Goal: Task Accomplishment & Management: Use online tool/utility

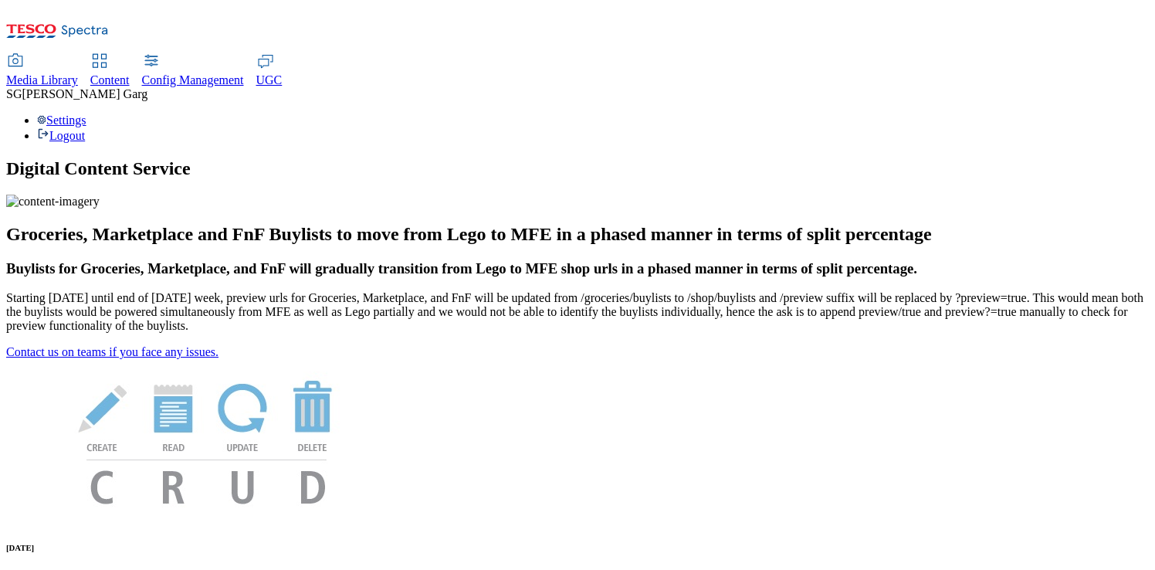
click at [1071, 87] on div "SG [PERSON_NAME]" at bounding box center [577, 94] width 1143 height 14
click at [1117, 113] on div "Settings Logout" at bounding box center [577, 127] width 1143 height 29
click at [86, 113] on link "Settings" at bounding box center [61, 119] width 49 height 13
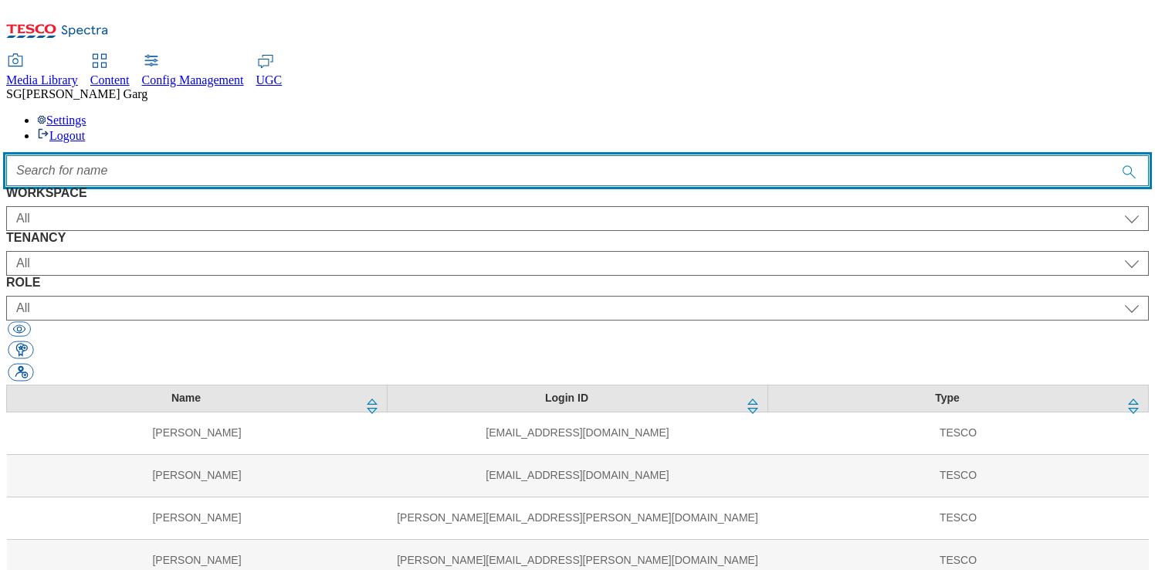
click at [441, 155] on input "Accessible label text" at bounding box center [577, 170] width 1143 height 31
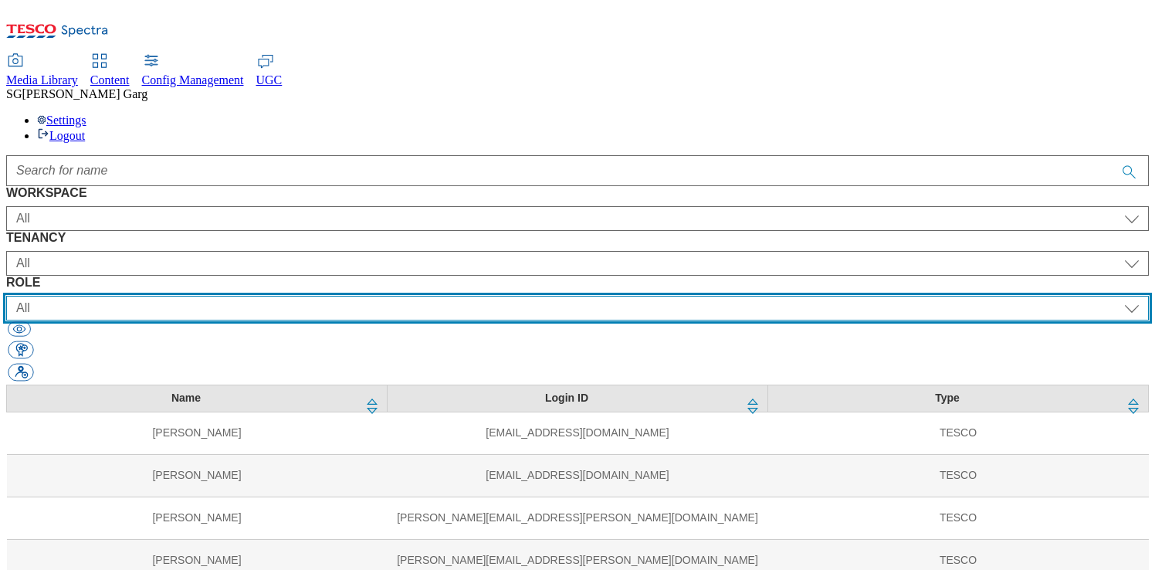
click at [715, 296] on select "All content_designer content_editor content_read developer guest media_admin mo…" at bounding box center [577, 308] width 1143 height 25
click at [666, 296] on select "All content_designer content_editor content_read developer guest media_admin mo…" at bounding box center [577, 308] width 1143 height 25
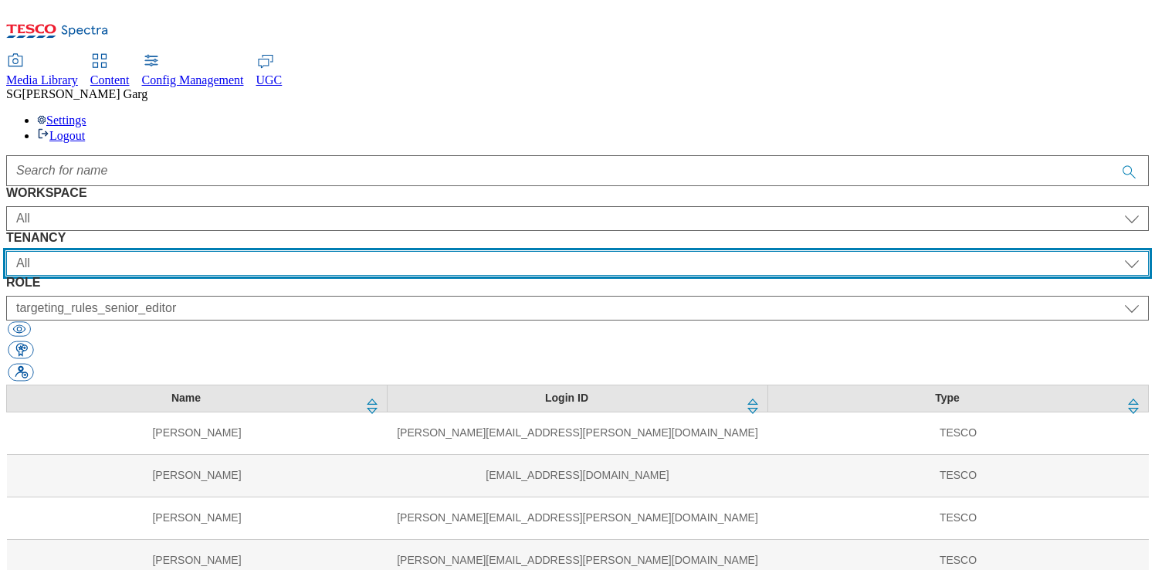
click at [493, 251] on select "All ALL All all CE Clubcard Boost UK Clubcard Marketing Clubcard ROI clubcard-b…" at bounding box center [577, 263] width 1143 height 25
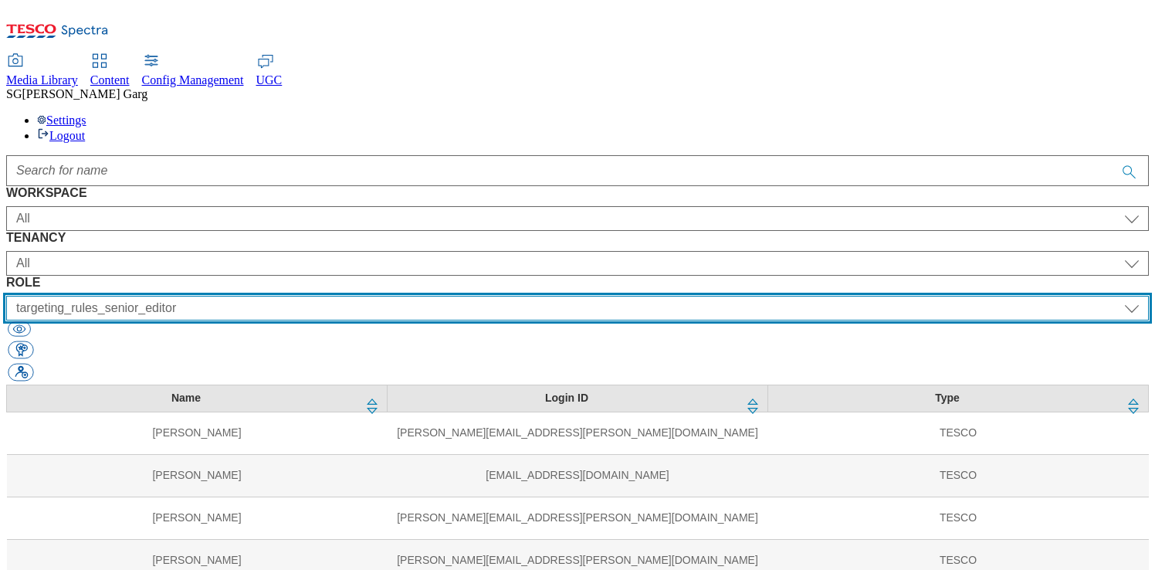
click at [771, 296] on select "All content_designer content_editor content_read developer guest media_admin mo…" at bounding box center [577, 308] width 1143 height 25
select select "targeting_rules_editor"
click at [666, 296] on select "All content_designer content_editor content_read developer guest media_admin mo…" at bounding box center [577, 308] width 1143 height 25
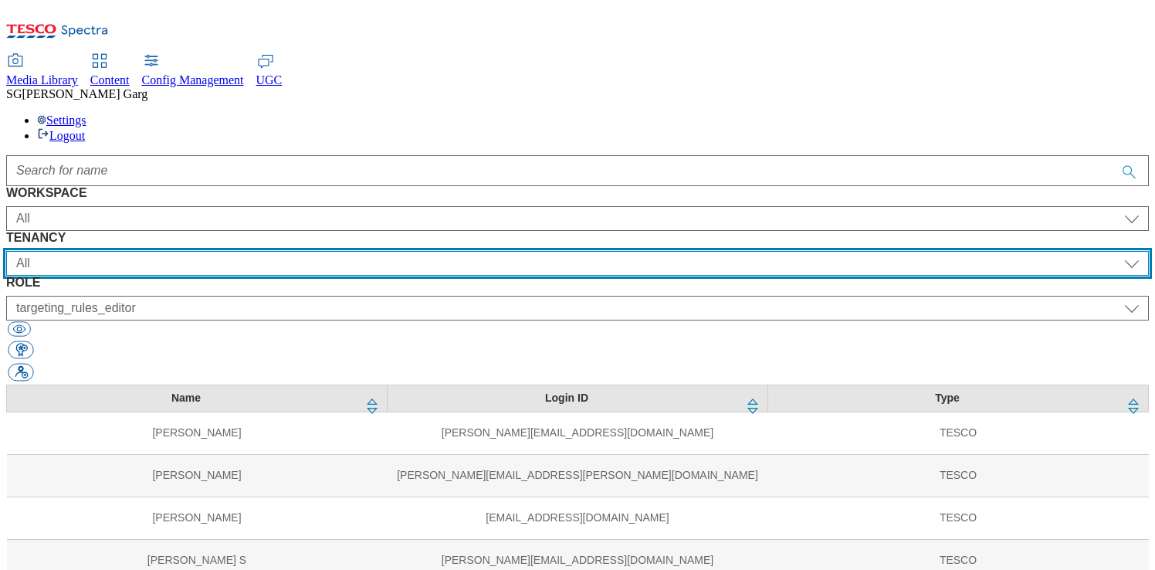
click at [412, 251] on select "All ALL All all CE Clubcard Boost UK Clubcard Marketing Clubcard ROI clubcard-b…" at bounding box center [577, 263] width 1143 height 25
click at [326, 251] on select "All ALL All all CE Clubcard Boost UK Clubcard Marketing Clubcard ROI clubcard-b…" at bounding box center [577, 263] width 1143 height 25
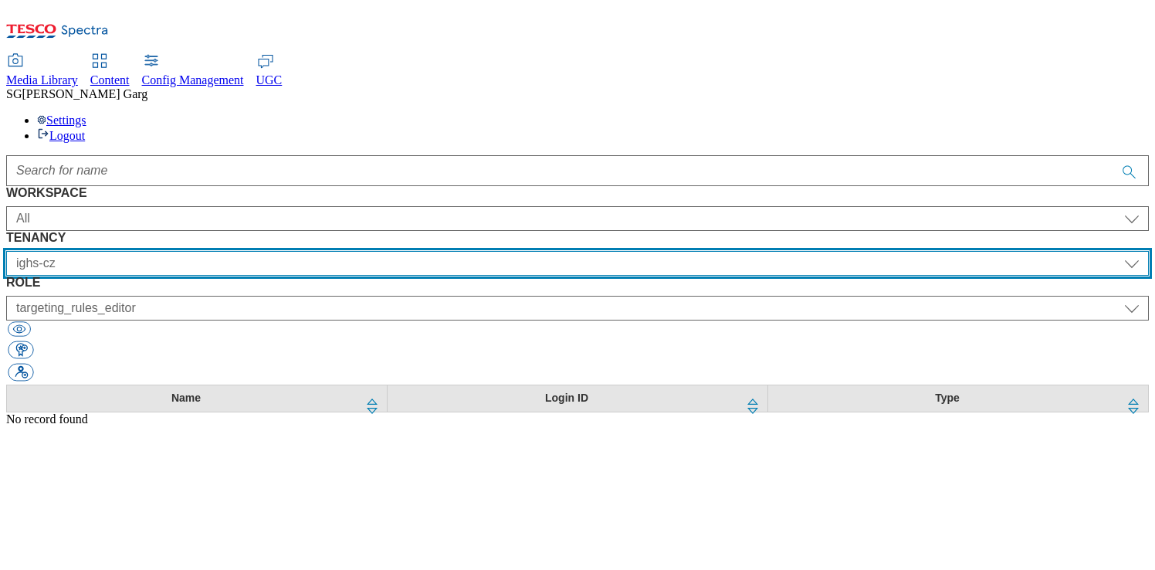
click at [423, 251] on select "All ALL All all CE Clubcard Boost UK Clubcard Marketing Clubcard ROI clubcard-b…" at bounding box center [577, 263] width 1143 height 25
select select "CZ"
click at [326, 251] on select "All ALL All all CE Clubcard Boost UK Clubcard Marketing Clubcard ROI clubcard-b…" at bounding box center [577, 263] width 1143 height 25
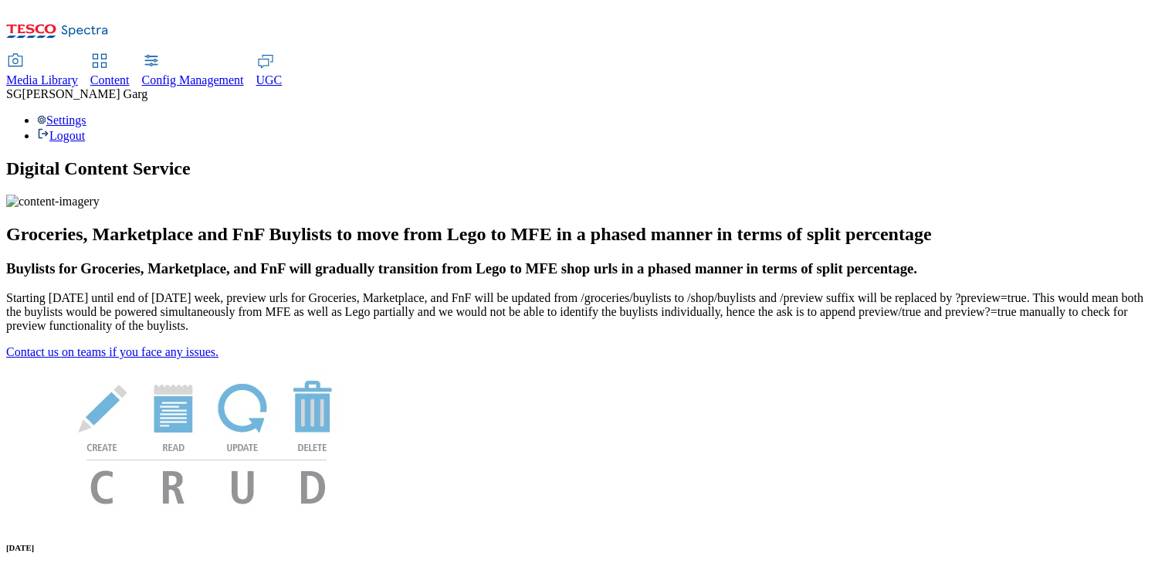
click at [130, 73] on span "Content" at bounding box center [109, 79] width 39 height 13
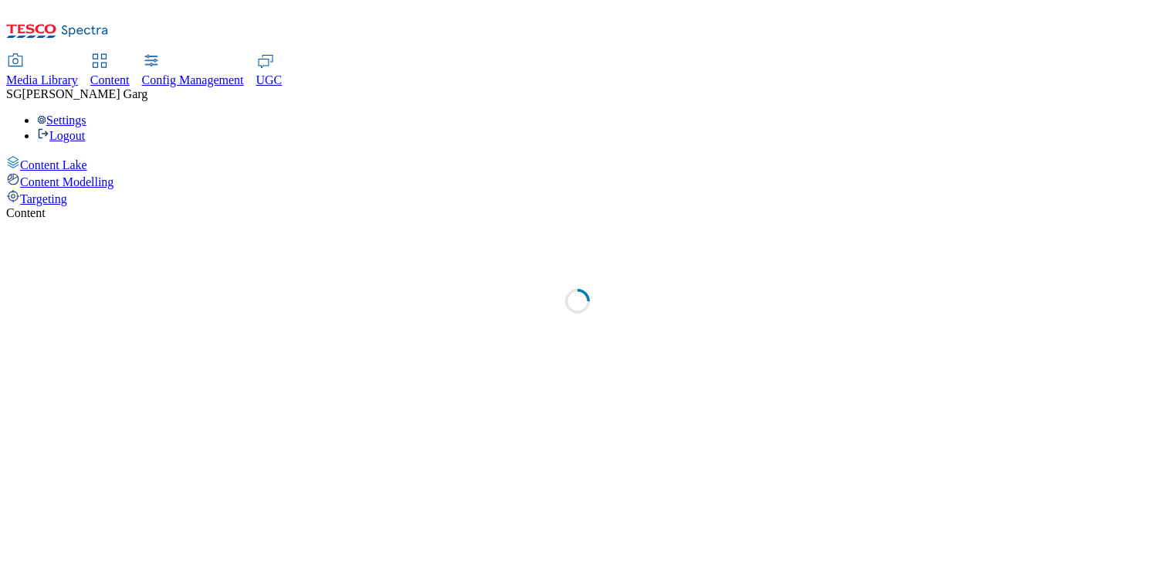
select select "group-comms"
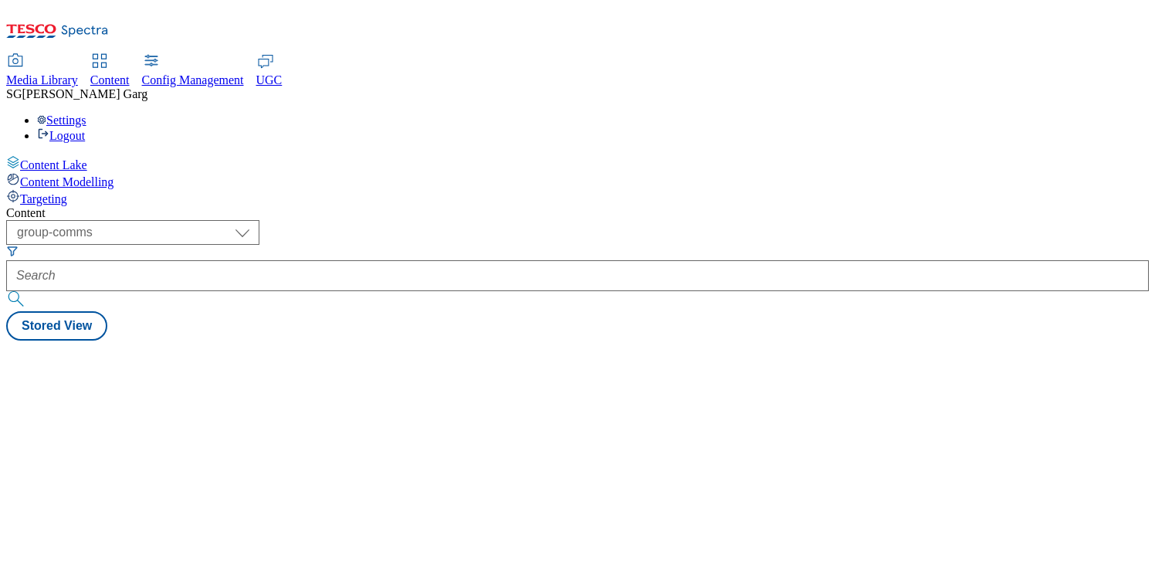
click at [101, 189] on div "Targeting" at bounding box center [577, 197] width 1143 height 17
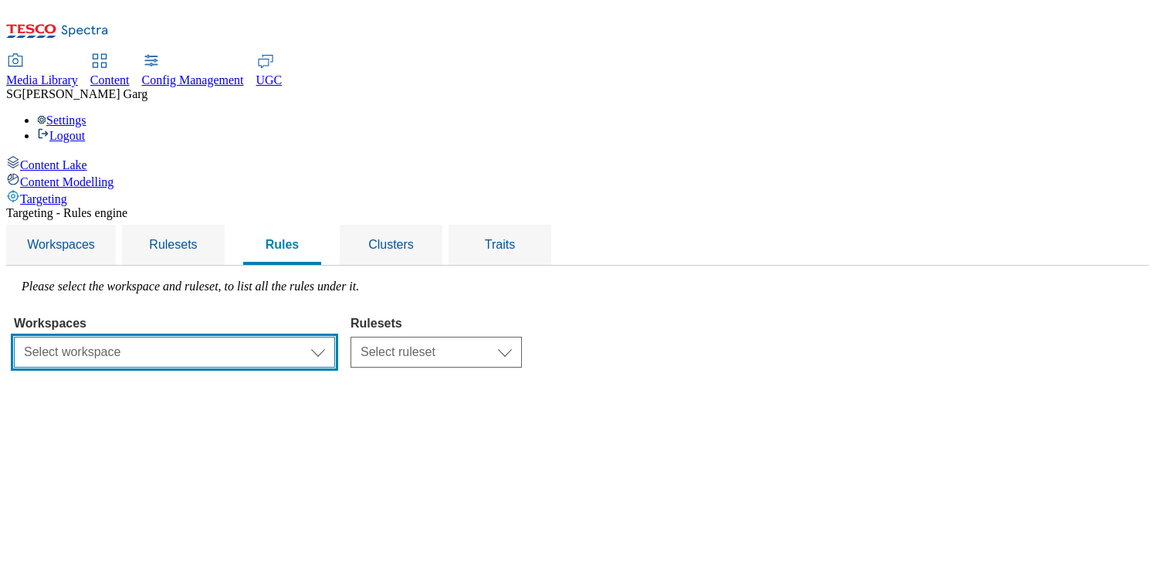
click at [335, 337] on select "Select workspace Test Targeting_28th_August_Sanity test 20th march Test_Sanity_…" at bounding box center [174, 352] width 321 height 31
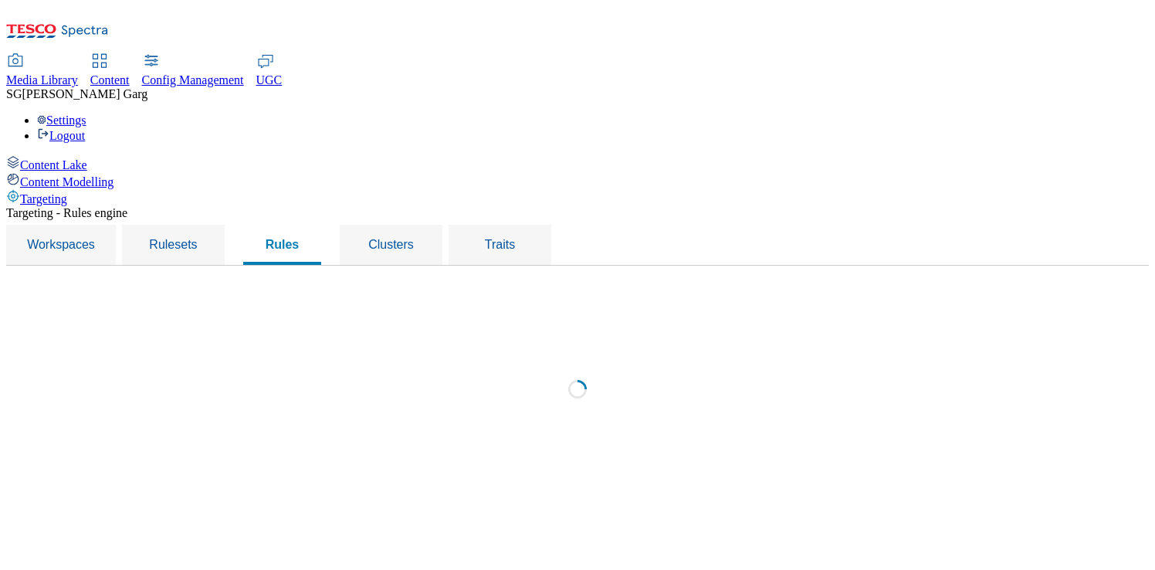
select select "f510054f-adaa-4692-b570-80fa3897127a"
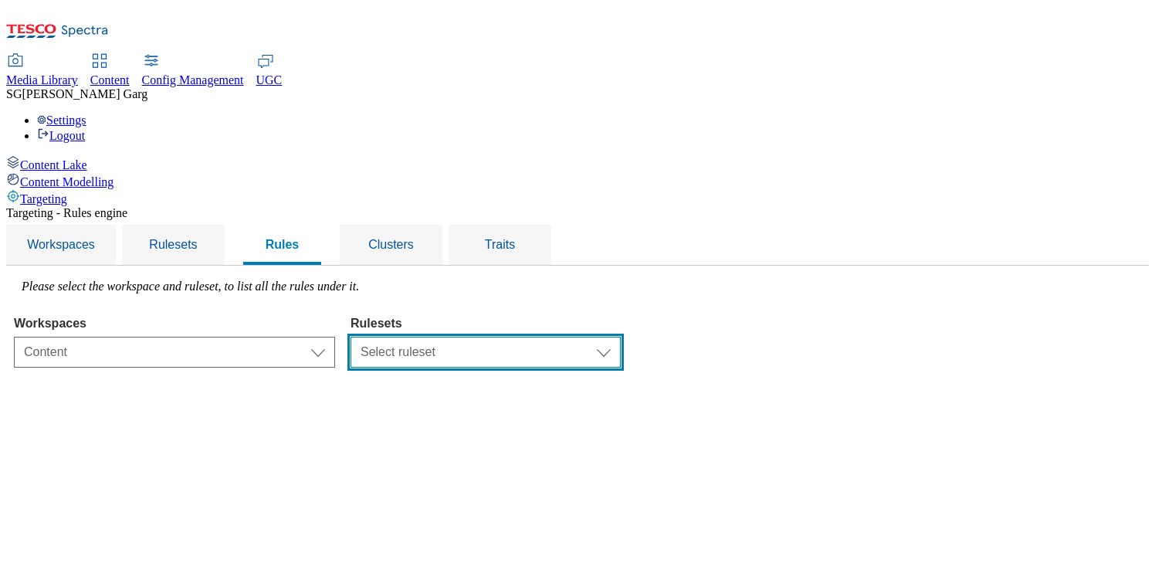
click at [599, 337] on select "Select ruleset CZ TEST HU ROI SK UK clubcard-roi clubcard-website customer-enga…" at bounding box center [486, 352] width 270 height 31
select select "9517e22c-2aac-4b0f-8e90-eaa8ecd1b41e"
click at [544, 337] on select "Select ruleset CZ TEST HU ROI SK UK clubcard-roi clubcard-website customer-enga…" at bounding box center [486, 352] width 270 height 31
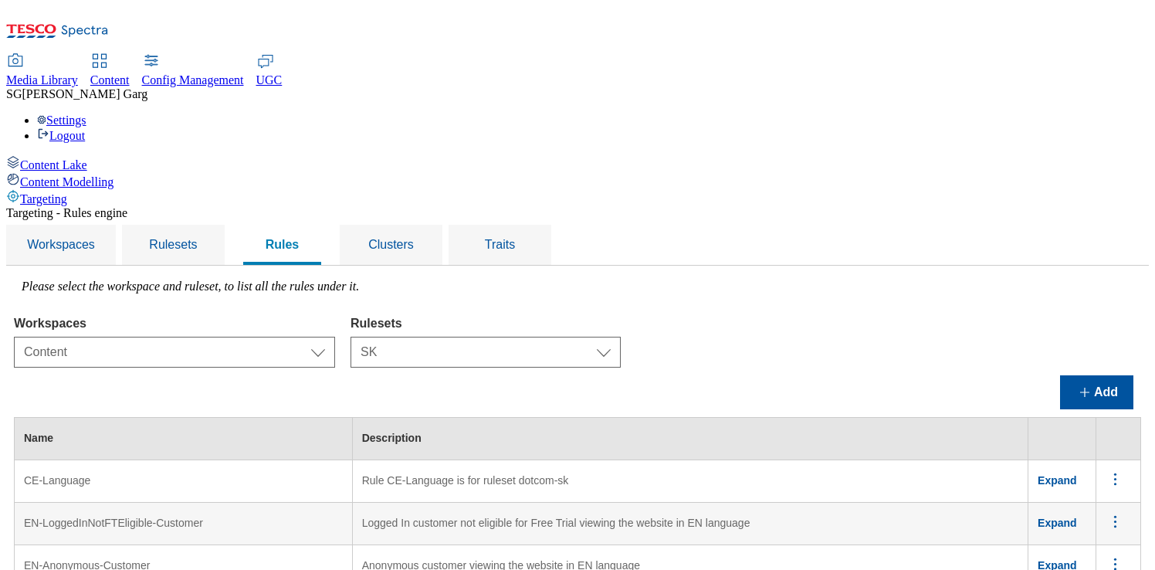
scroll to position [358, 0]
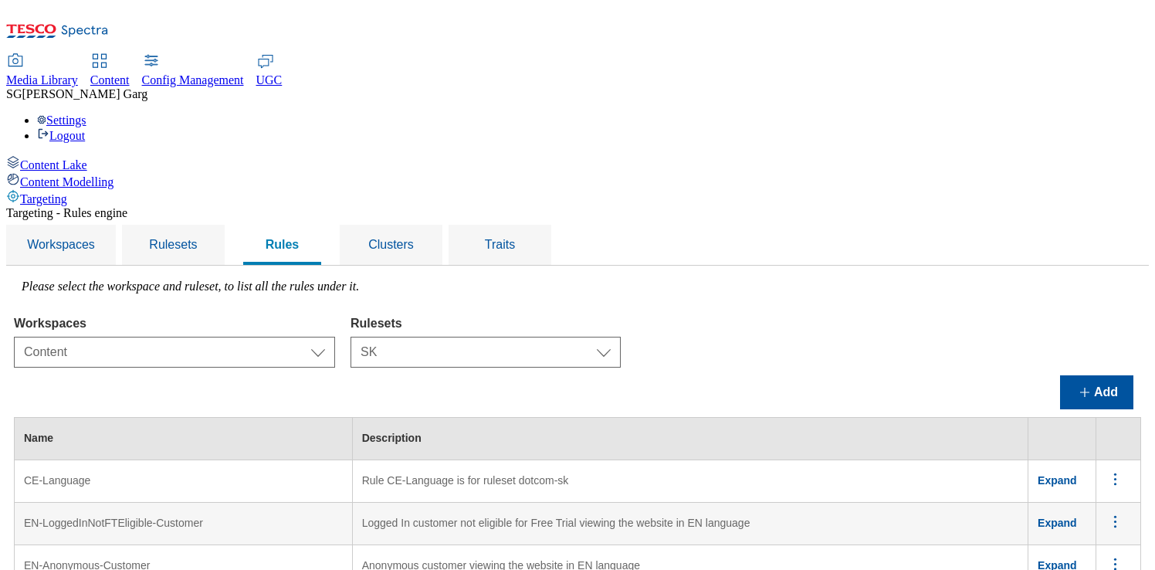
scroll to position [554, 0]
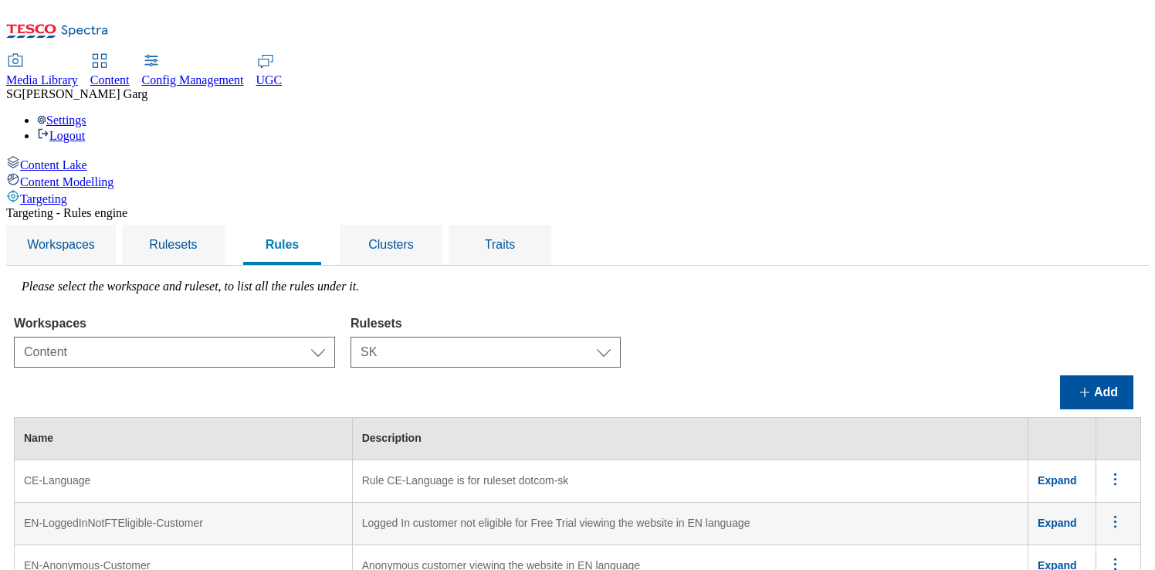
scroll to position [142, 0]
click at [1060, 474] on span "Expand" at bounding box center [1057, 480] width 39 height 12
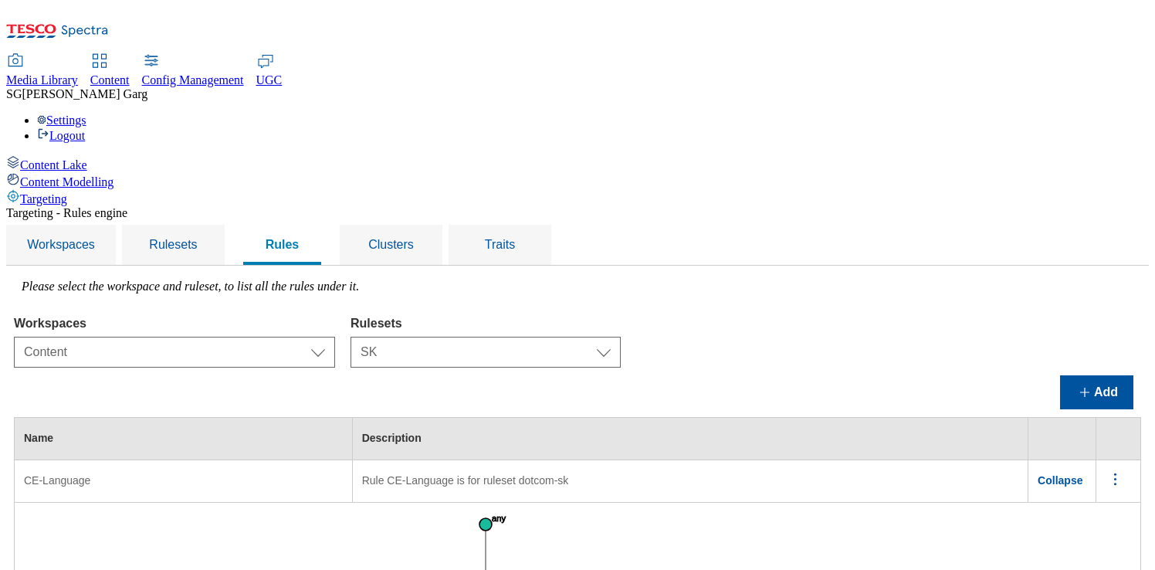
click at [1072, 474] on span "Collapse" at bounding box center [1060, 480] width 45 height 12
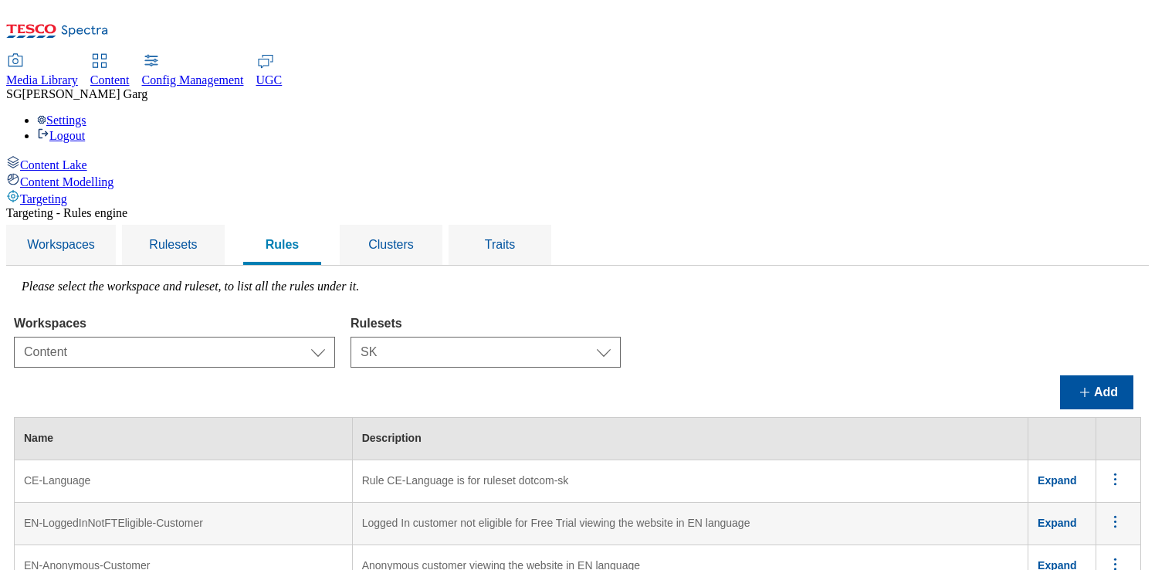
scroll to position [1074, 0]
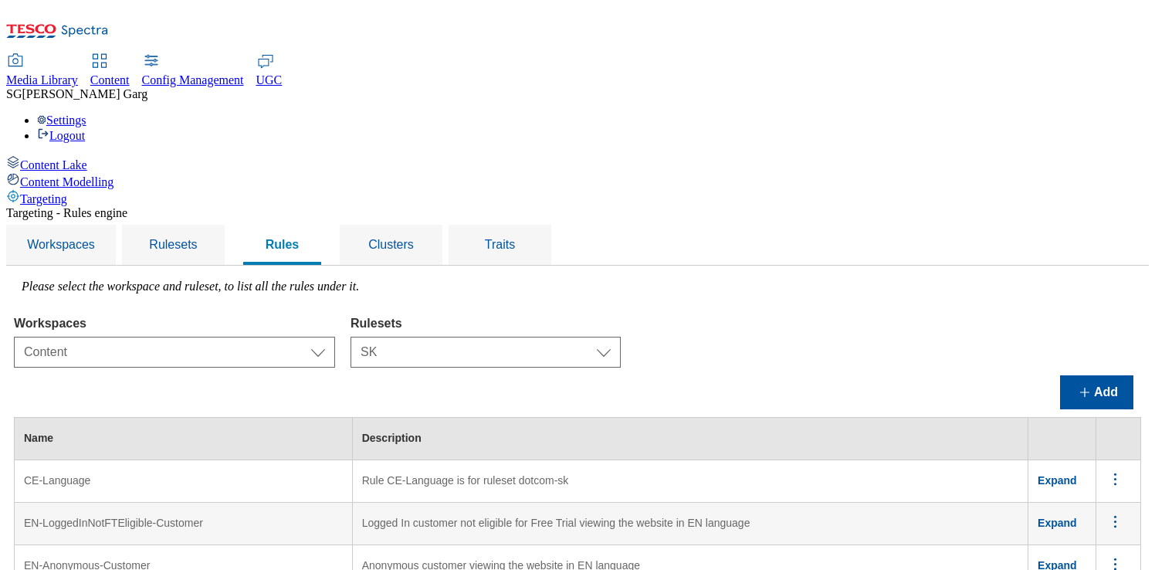
scroll to position [0, 0]
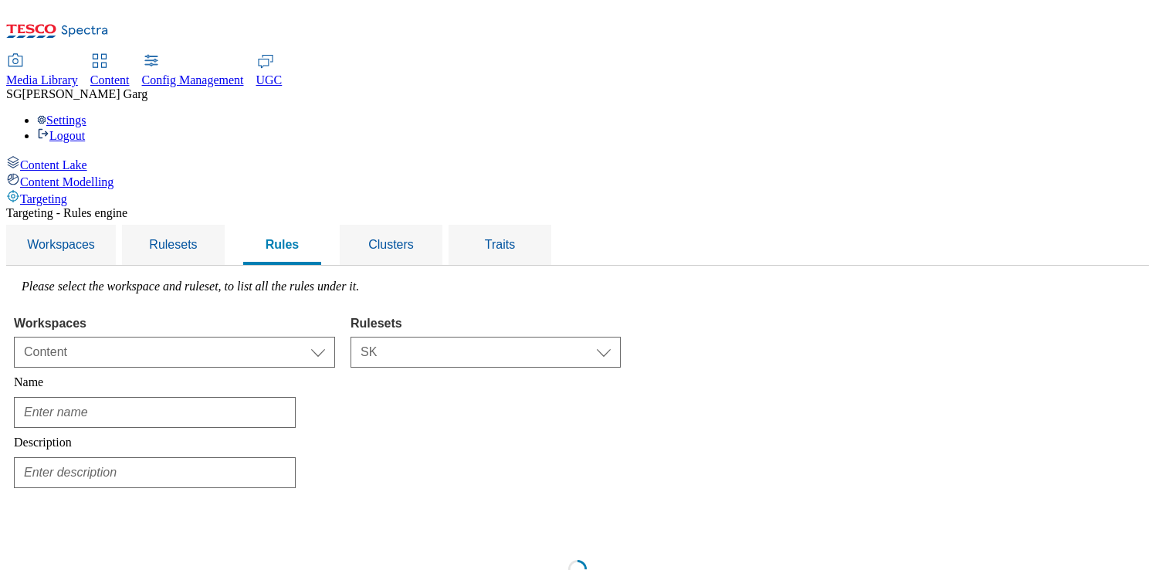
type input "Slovak-Anonymous"
type input "Rule Slovak-Anonymous is for ruleset ighs-sk"
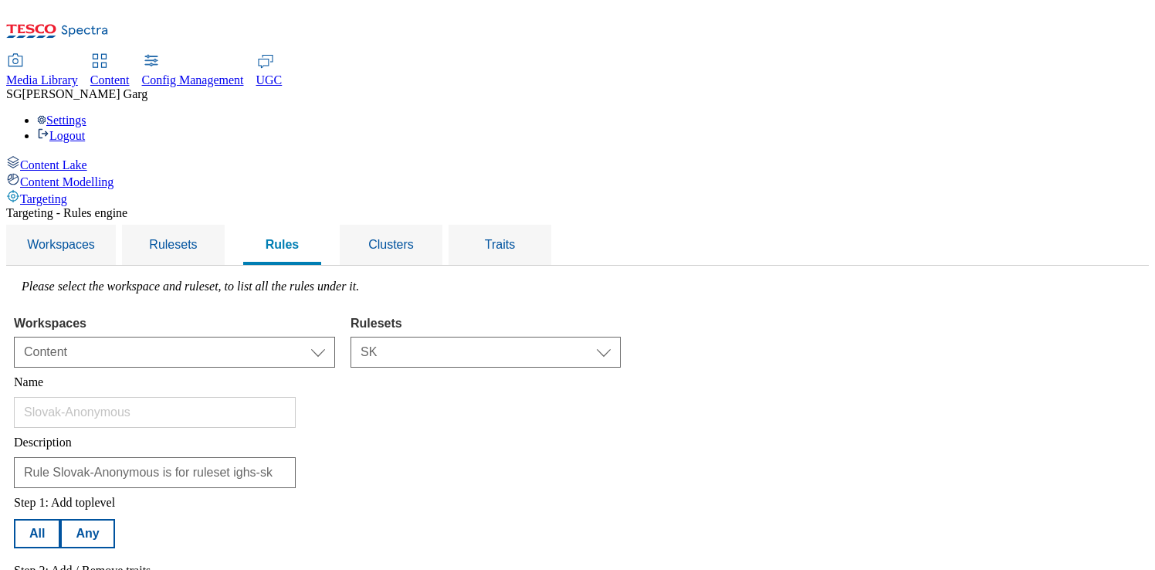
scroll to position [320, 0]
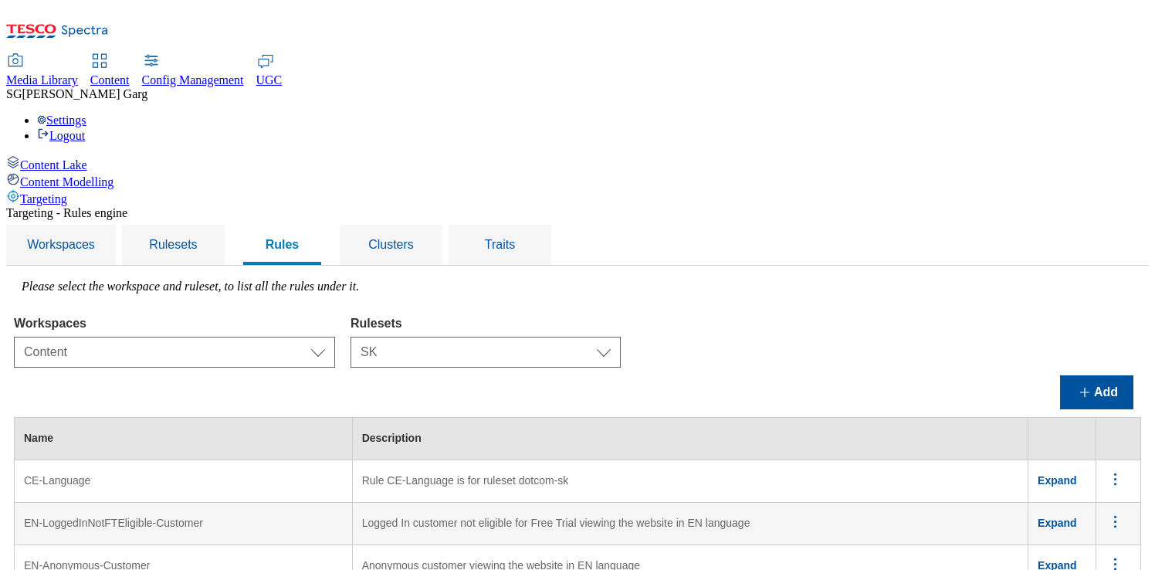
scroll to position [589, 0]
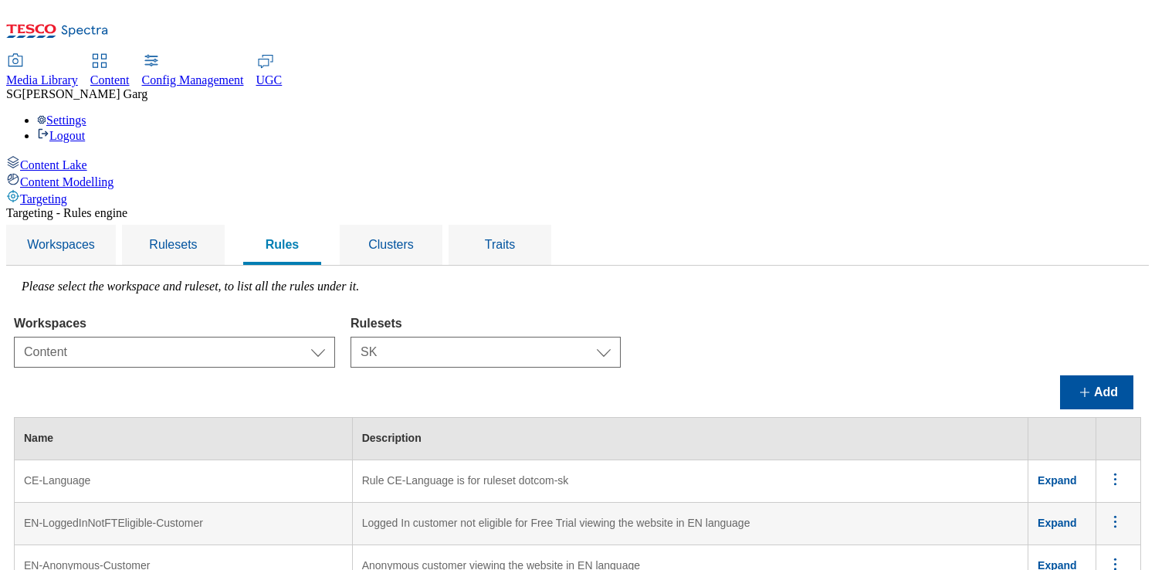
scroll to position [1395, 0]
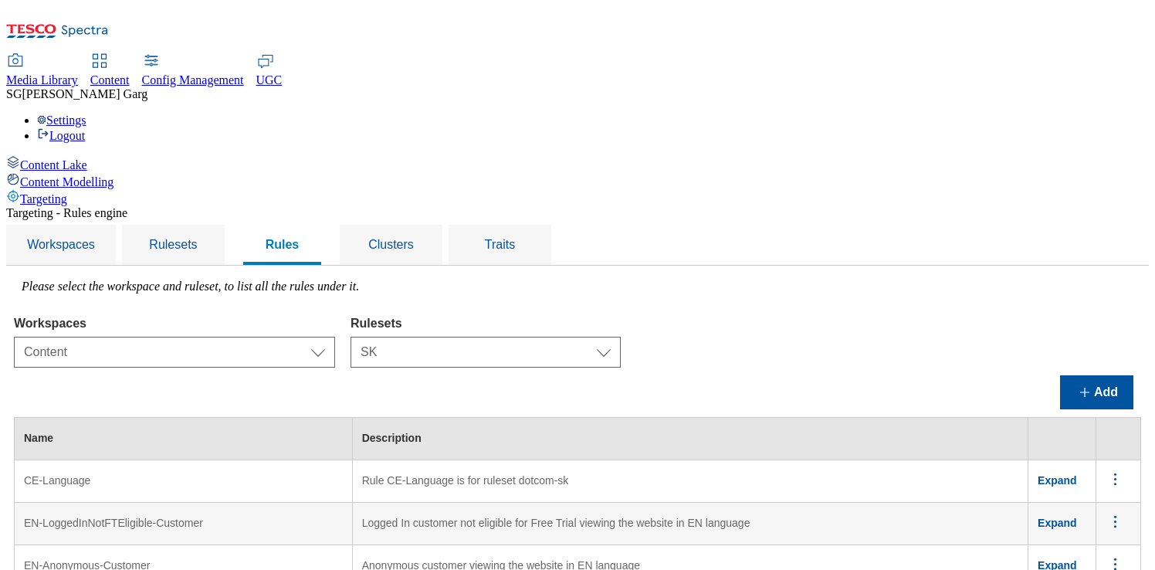
scroll to position [1566, 0]
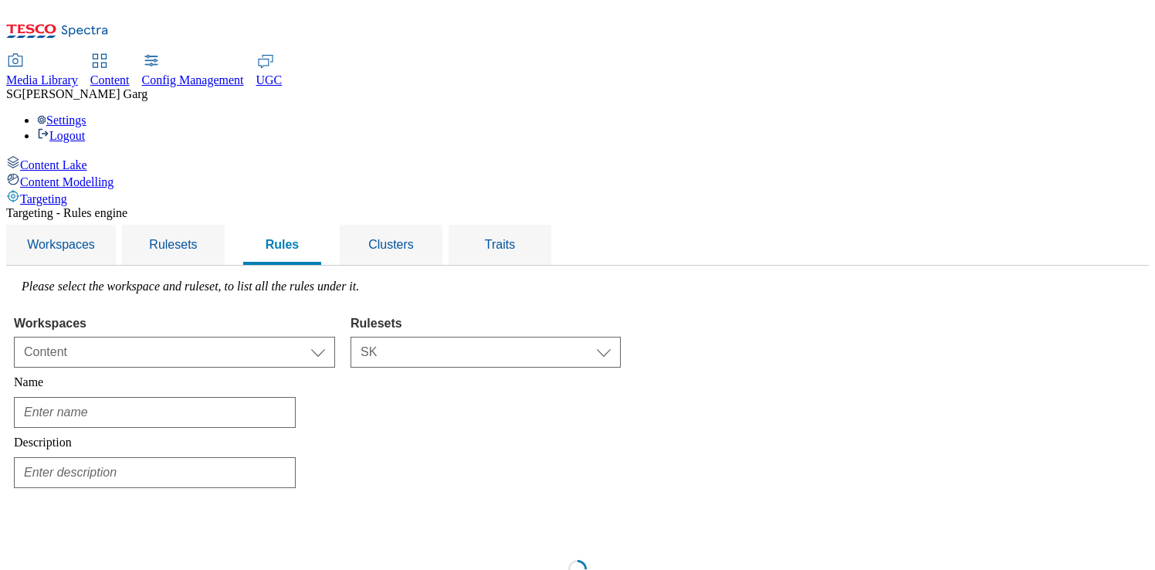
type input "eng-giab"
type input "Rule eng-giab is for ruleset ighs-sk"
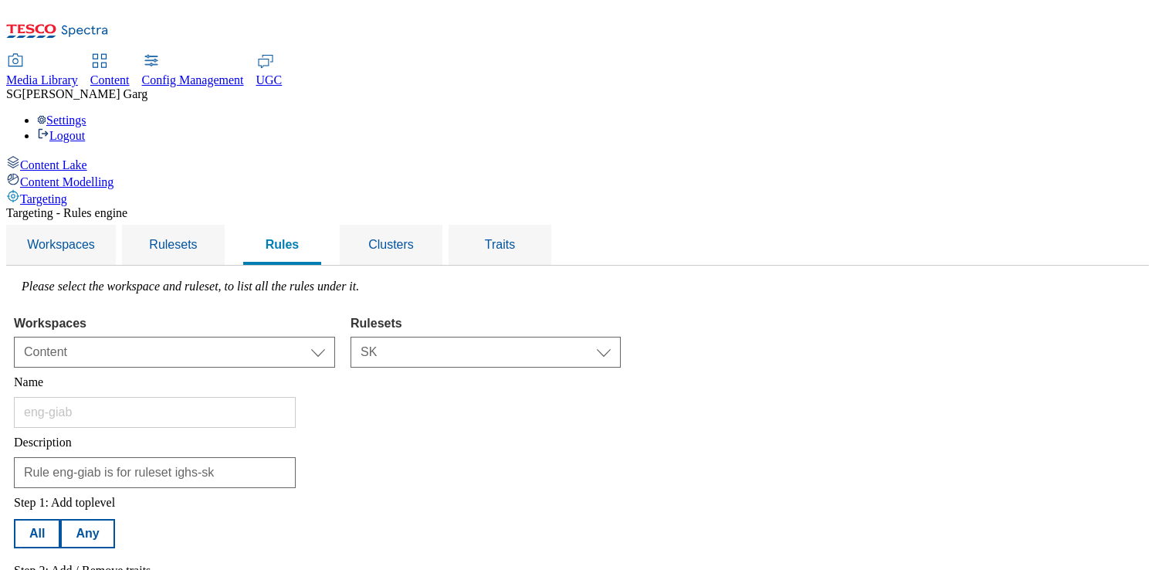
scroll to position [411, 0]
